Goal: Task Accomplishment & Management: Manage account settings

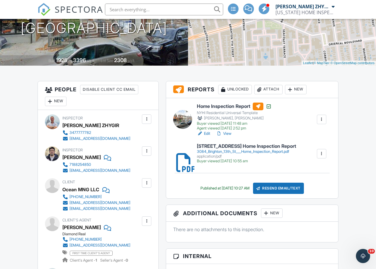
click at [40, 7] on img at bounding box center [44, 9] width 13 height 13
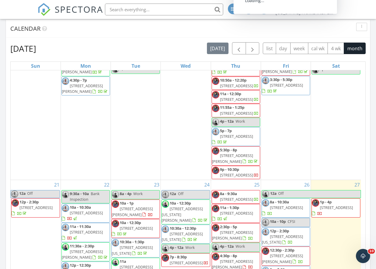
scroll to position [689, 0]
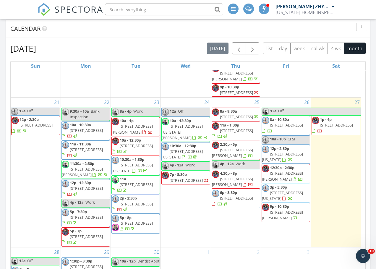
drag, startPoint x: 256, startPoint y: 219, endPoint x: 236, endPoint y: 149, distance: 72.6
click at [236, 149] on span "[STREET_ADDRESS][PERSON_NAME]" at bounding box center [232, 152] width 41 height 11
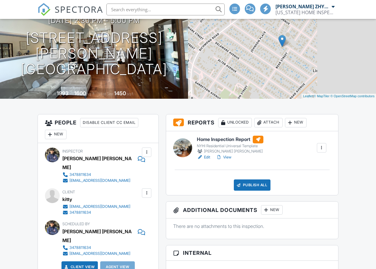
scroll to position [99, 0]
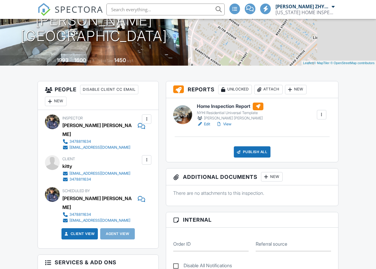
click at [226, 125] on link "View" at bounding box center [223, 124] width 15 height 6
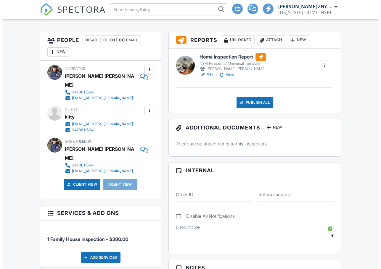
scroll to position [148, 0]
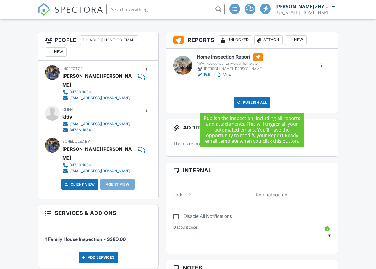
click at [265, 105] on div "Publish All" at bounding box center [252, 102] width 37 height 11
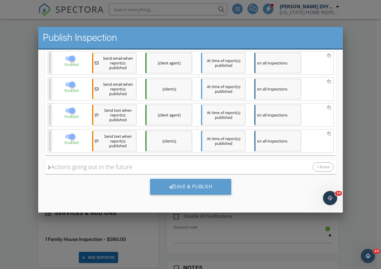
scroll to position [0, 0]
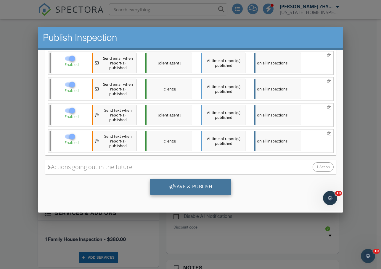
click at [196, 186] on div "Save & Publish" at bounding box center [190, 187] width 81 height 16
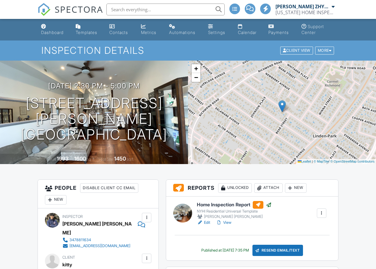
click at [53, 35] on div "Dashboard" at bounding box center [52, 32] width 22 height 5
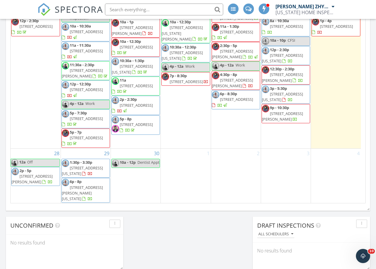
scroll to position [640, 0]
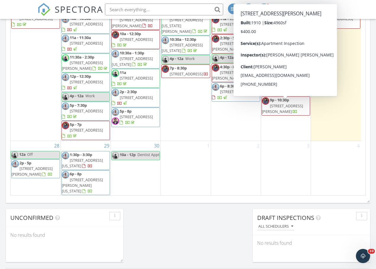
scroll to position [640, 0]
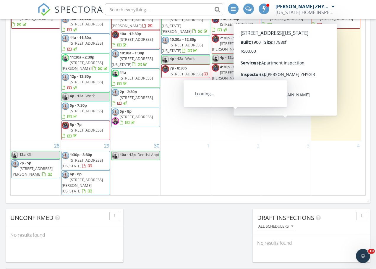
click at [244, 81] on span "[STREET_ADDRESS][PERSON_NAME]" at bounding box center [232, 75] width 41 height 11
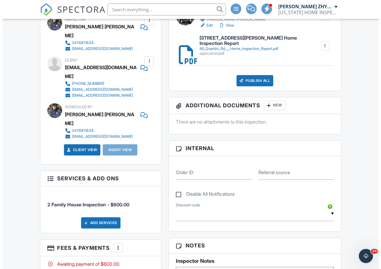
scroll to position [99, 0]
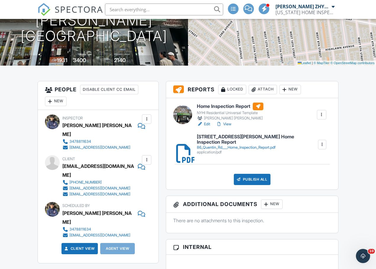
click at [245, 177] on div "Publish All" at bounding box center [252, 179] width 37 height 11
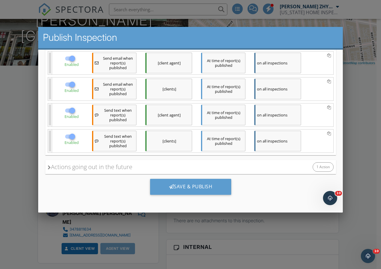
scroll to position [0, 0]
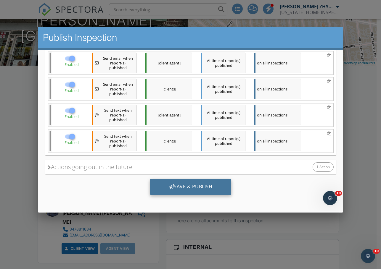
click at [210, 187] on div "Save & Publish" at bounding box center [190, 187] width 81 height 16
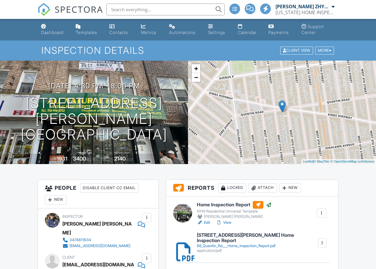
click at [52, 32] on div "Dashboard" at bounding box center [52, 32] width 22 height 5
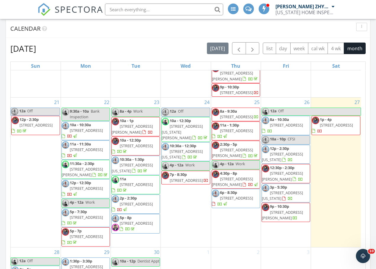
scroll to position [689, 0]
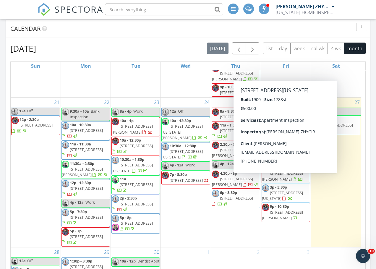
click at [350, 79] on div "20 12a Off 9a - 11:30a [STREET_ADDRESS] 1p - 4p [STREET_ADDRESS][PERSON_NAME] 4…" at bounding box center [336, 12] width 50 height 172
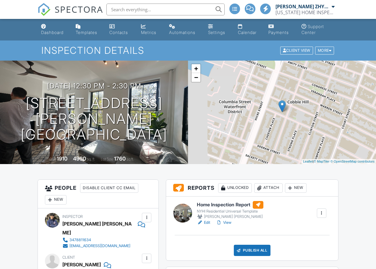
click at [231, 223] on link "View" at bounding box center [223, 223] width 15 height 6
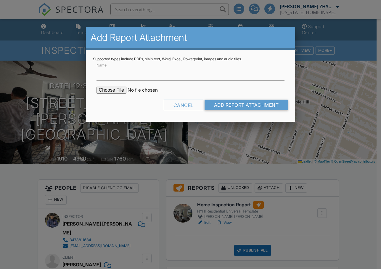
click at [121, 91] on input "file" at bounding box center [146, 90] width 101 height 7
type input "C:\fakepath\157_Kane_St_3___Home_Inspection_Report.pdf"
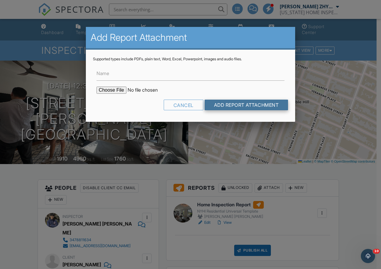
click at [225, 102] on input "Add Report Attachment" at bounding box center [246, 105] width 84 height 11
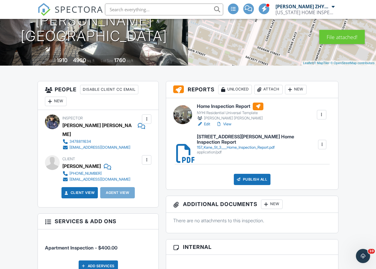
click at [265, 178] on div "Publish All" at bounding box center [252, 179] width 37 height 11
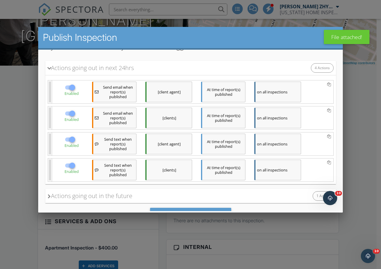
scroll to position [94, 0]
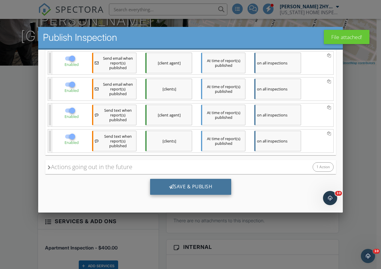
click at [178, 185] on div "Save & Publish" at bounding box center [190, 187] width 81 height 16
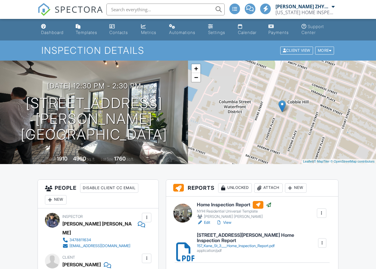
click at [49, 27] on link "Dashboard" at bounding box center [54, 29] width 30 height 17
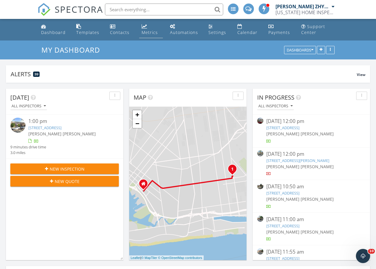
click at [146, 29] on link "Metrics" at bounding box center [151, 29] width 24 height 17
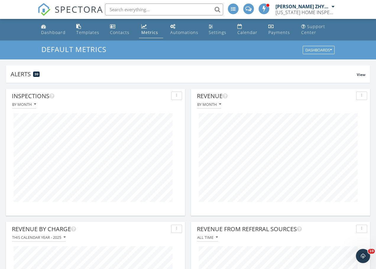
click at [41, 25] on link "Dashboard" at bounding box center [54, 29] width 30 height 17
